Goal: Download file/media

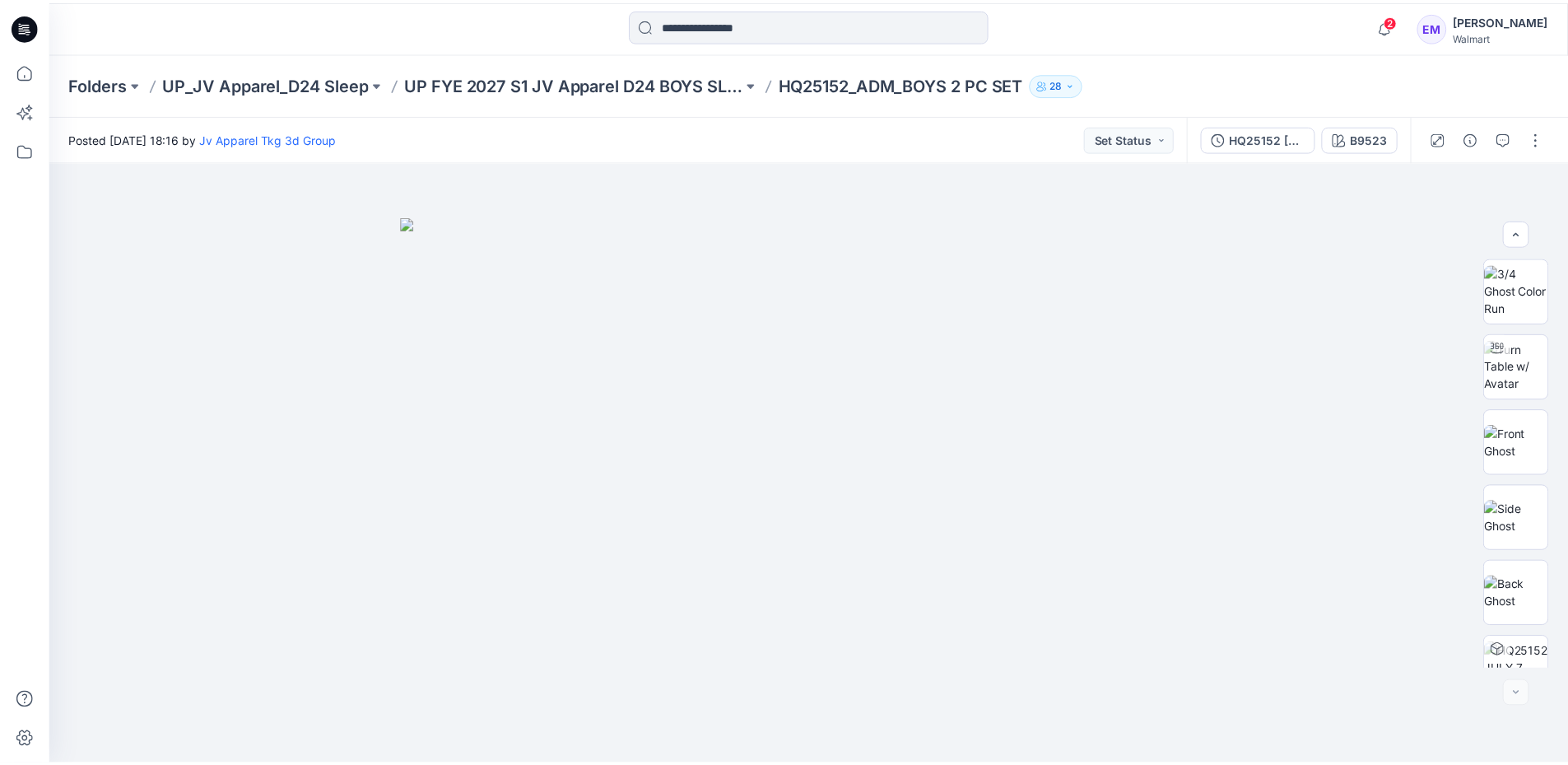
scroll to position [942, 0]
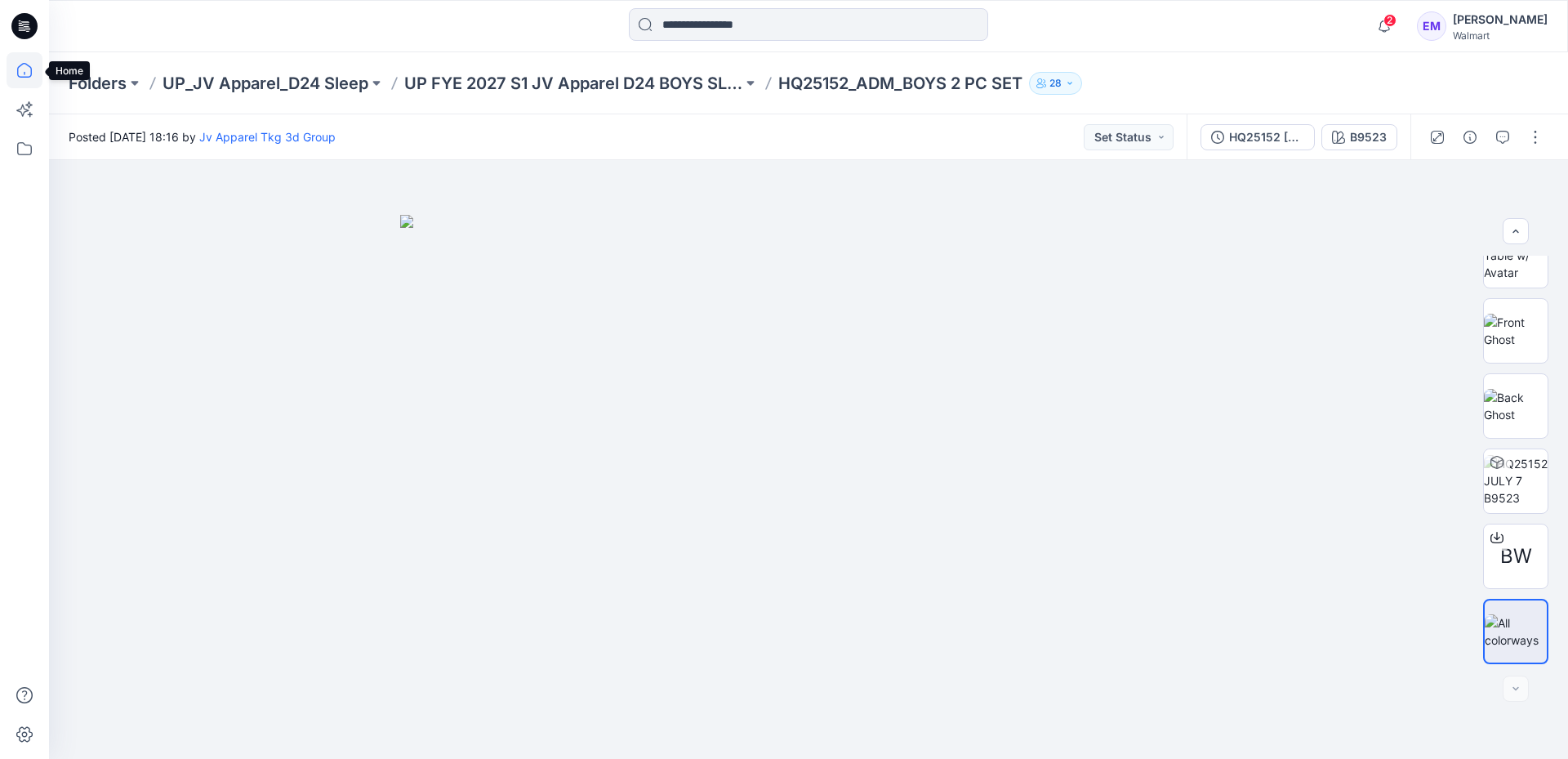
click at [27, 68] on icon at bounding box center [24, 70] width 36 height 36
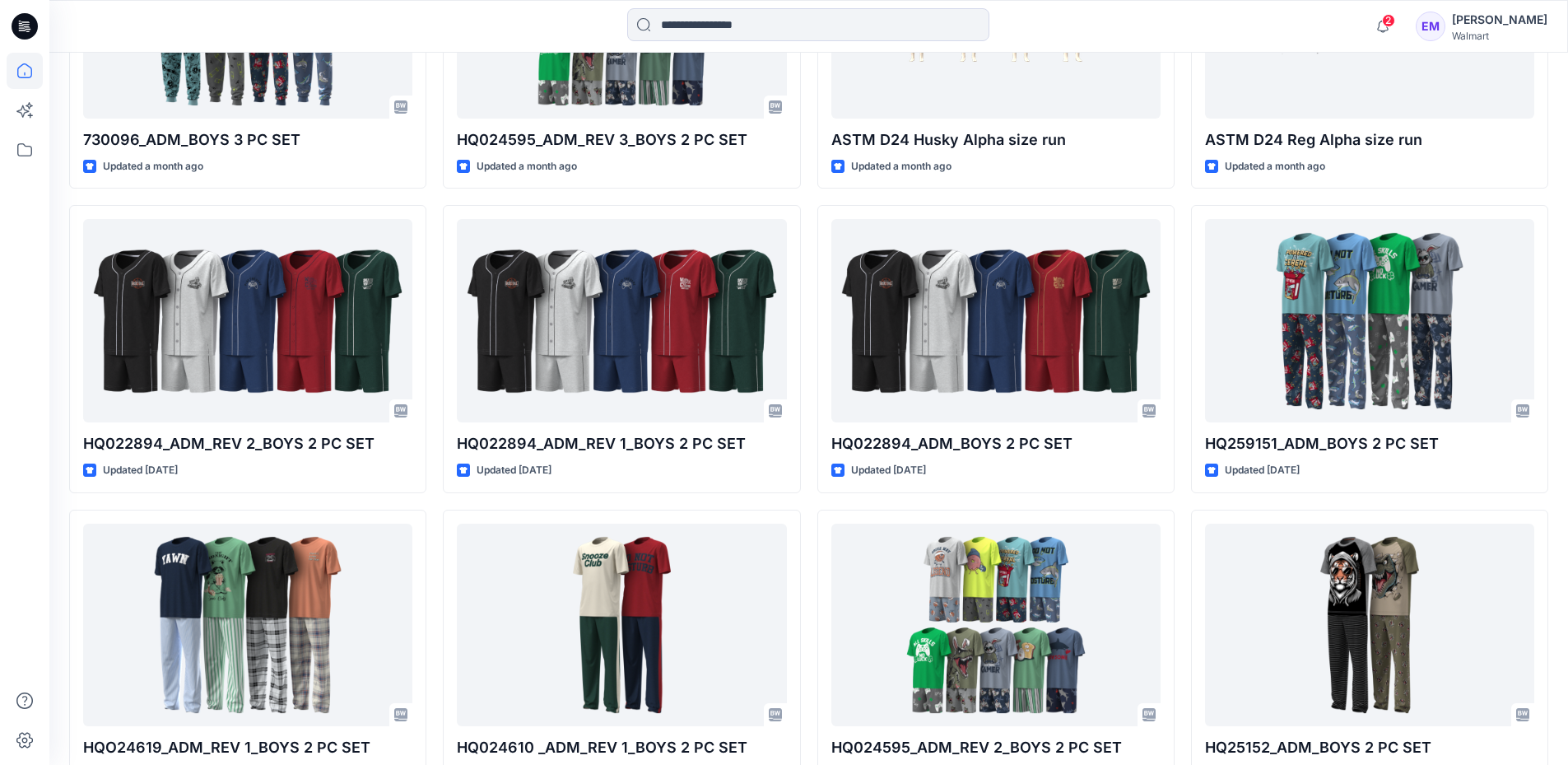
scroll to position [779, 0]
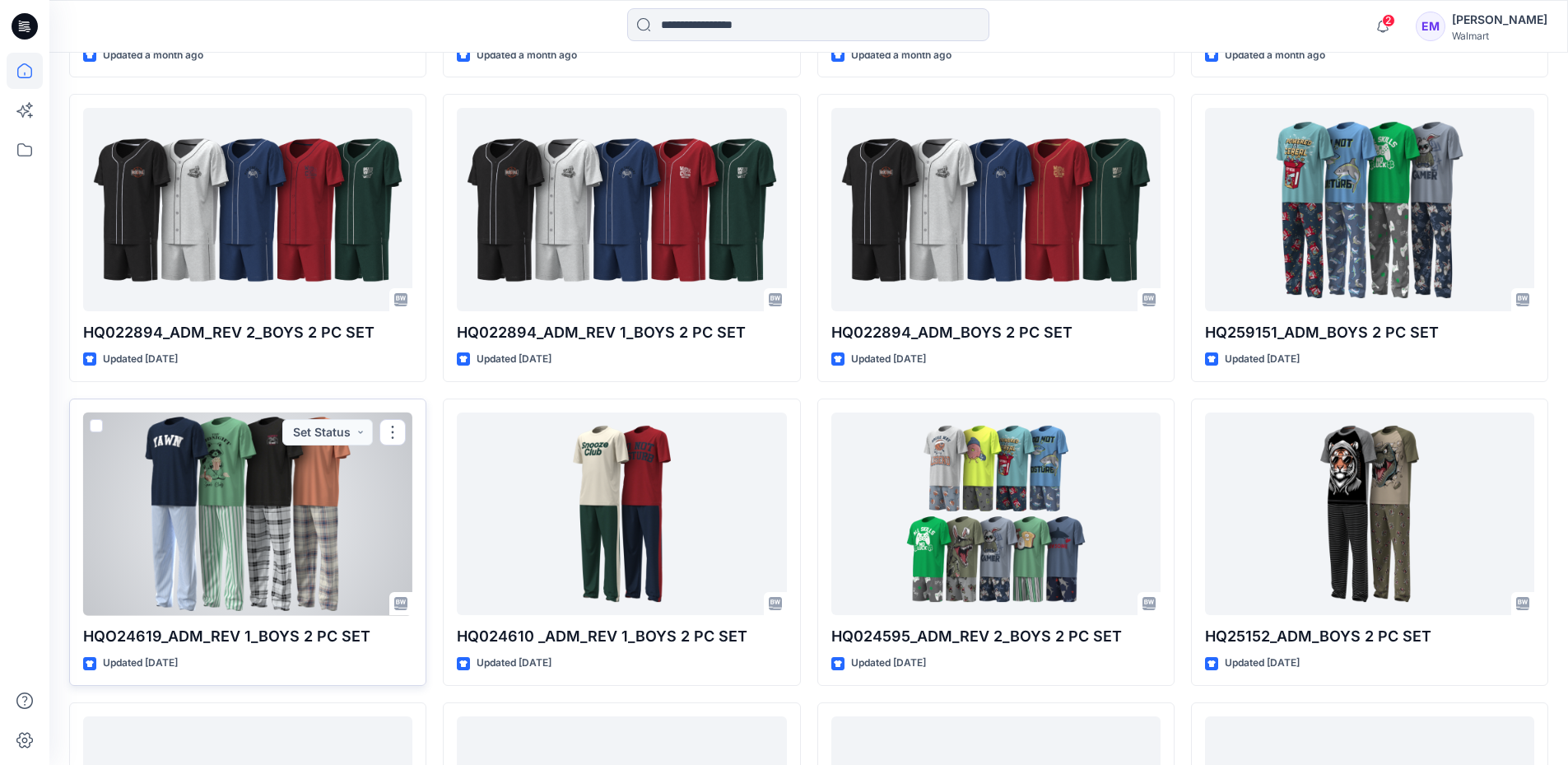
click at [247, 529] on div at bounding box center [248, 514] width 330 height 204
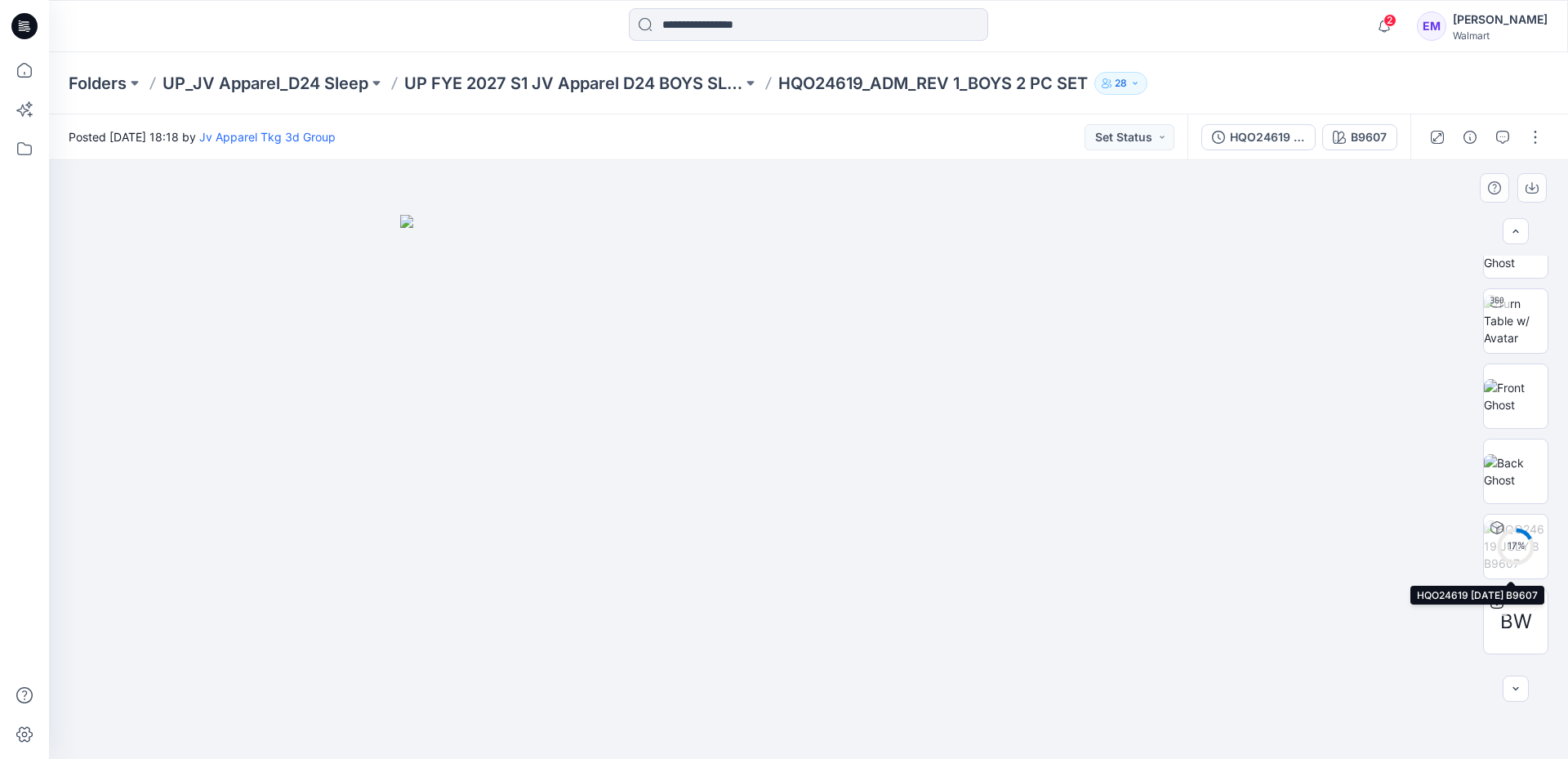
scroll to position [935, 0]
click at [1521, 540] on div "BW" at bounding box center [1516, 556] width 65 height 65
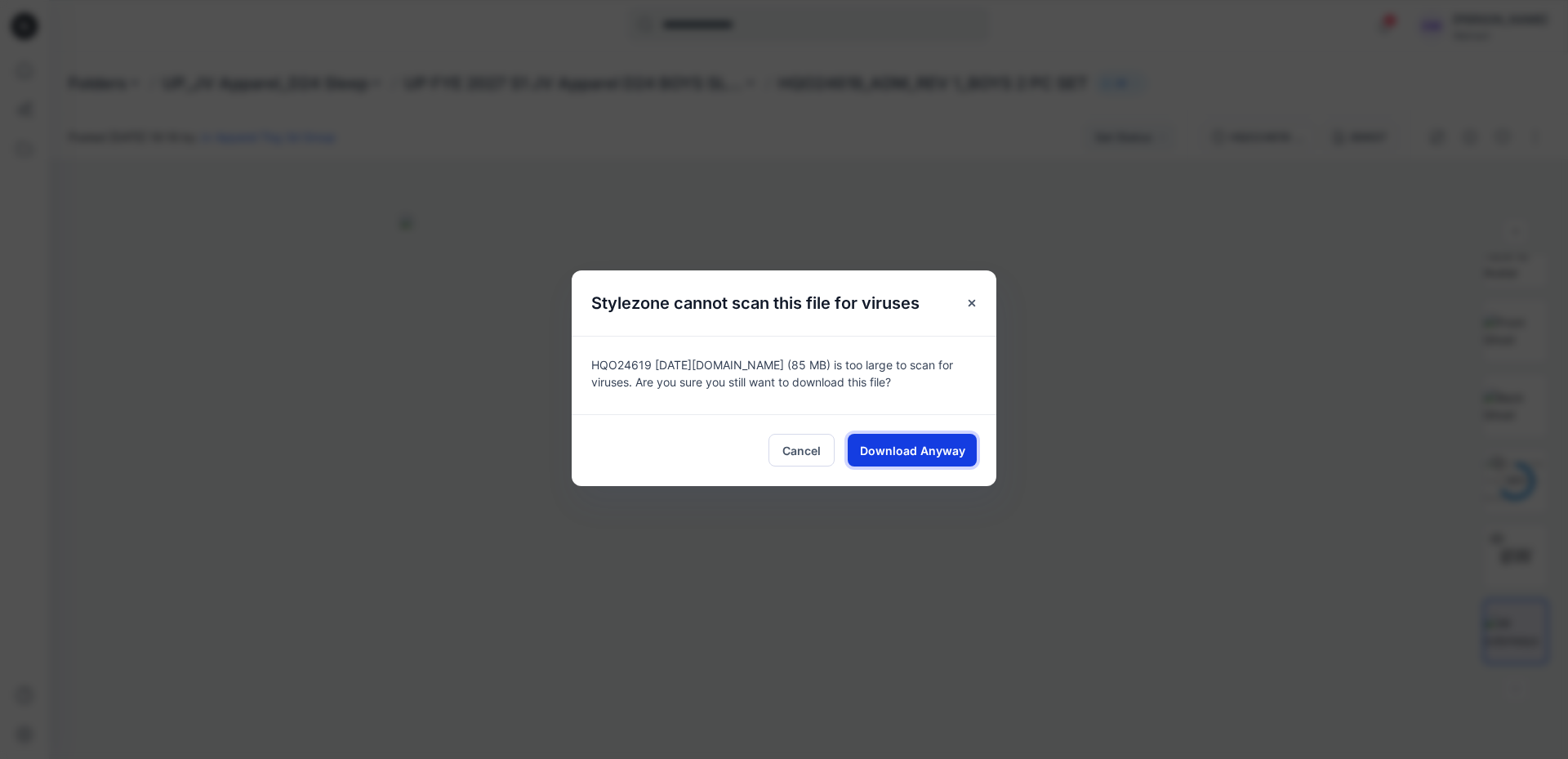
click at [888, 447] on span "Download Anyway" at bounding box center [913, 451] width 105 height 17
